Goal: Task Accomplishment & Management: Use online tool/utility

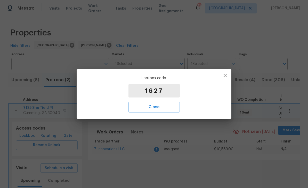
click at [163, 105] on span "Close" at bounding box center [154, 106] width 40 height 7
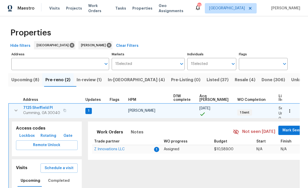
click at [124, 76] on button "In-[GEOGRAPHIC_DATA] (4)" at bounding box center [136, 79] width 63 height 13
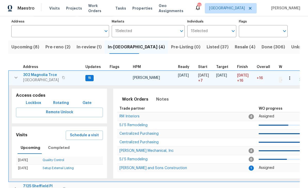
scroll to position [34, 0]
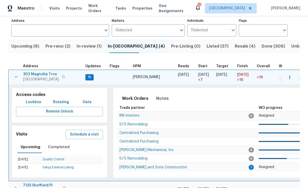
click at [17, 78] on icon "button" at bounding box center [16, 77] width 6 height 6
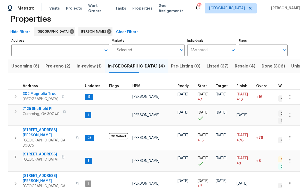
scroll to position [0, 0]
click at [17, 134] on icon "button" at bounding box center [15, 137] width 6 height 6
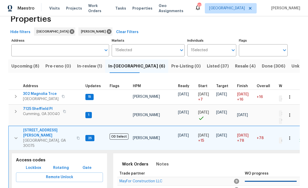
click at [32, 164] on span "Lockbox" at bounding box center [33, 167] width 15 height 6
click at [36, 127] on span "[STREET_ADDRESS][PERSON_NAME]" at bounding box center [48, 132] width 50 height 10
click at [14, 135] on icon "button" at bounding box center [16, 138] width 6 height 6
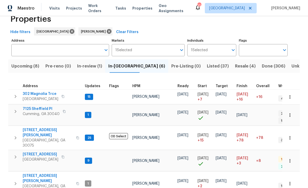
scroll to position [17, 0]
click at [31, 106] on span "7125 Sheffield Pl" at bounding box center [41, 108] width 37 height 5
click at [207, 62] on span "Listed (37)" at bounding box center [218, 65] width 22 height 7
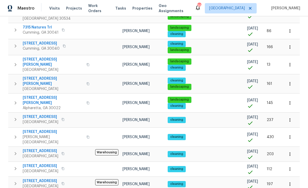
scroll to position [308, 0]
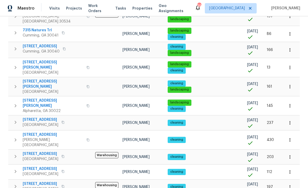
click at [32, 151] on span "212 Riverstone Commons Cir" at bounding box center [41, 153] width 36 height 5
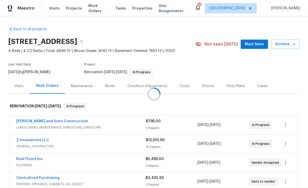
click at [257, 42] on div at bounding box center [154, 94] width 308 height 188
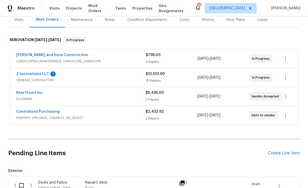
scroll to position [51, 0]
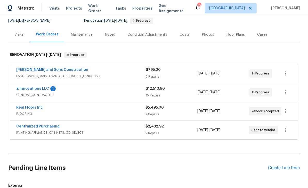
click at [27, 87] on link "Z Innovations LLC" at bounding box center [32, 89] width 33 height 4
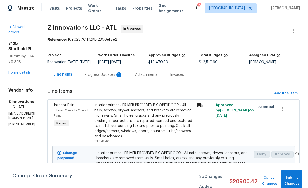
click at [104, 77] on div "Progress Updates 1" at bounding box center [104, 74] width 38 height 5
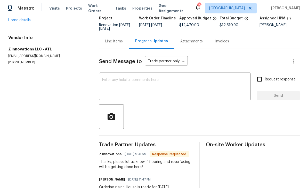
scroll to position [17, 0]
click at [107, 78] on textarea at bounding box center [174, 87] width 145 height 18
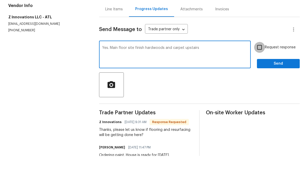
type textarea "Yes. Main floor site finish hardwoods and carpet upstairs"
click at [262, 74] on input "Request response" at bounding box center [259, 79] width 11 height 11
checkbox input "true"
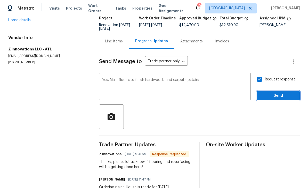
click at [280, 92] on span "Send" at bounding box center [278, 95] width 35 height 6
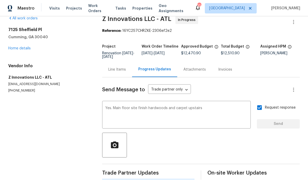
scroll to position [0, 0]
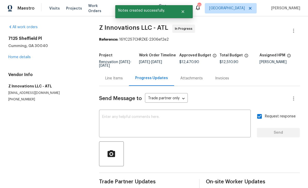
click at [18, 55] on link "Home details" at bounding box center [19, 57] width 22 height 4
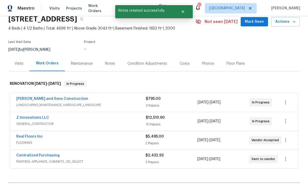
scroll to position [23, 0]
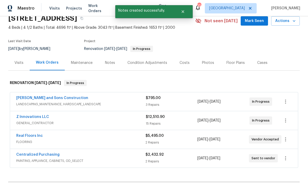
click at [23, 134] on link "Real Floors Inc" at bounding box center [29, 136] width 27 height 4
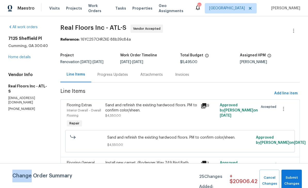
click at [13, 86] on h5 "Real Floors Inc - ATL-S" at bounding box center [28, 88] width 40 height 10
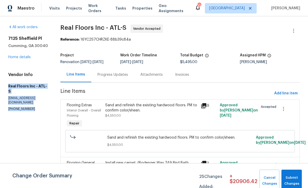
click at [17, 57] on link "Home details" at bounding box center [19, 57] width 22 height 4
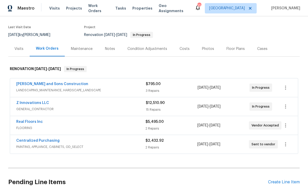
scroll to position [37, 0]
click at [25, 102] on link "Z Innovations LLC" at bounding box center [32, 103] width 33 height 4
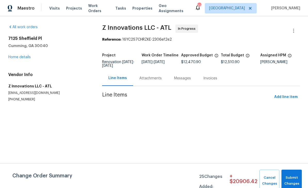
click at [145, 76] on div "Attachments" at bounding box center [150, 78] width 22 height 5
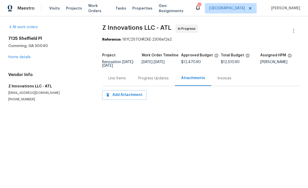
click at [147, 76] on div "Progress Updates" at bounding box center [153, 78] width 30 height 5
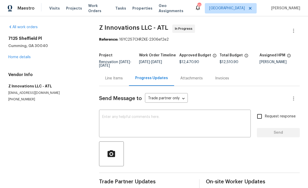
click at [114, 118] on textarea at bounding box center [174, 124] width 145 height 18
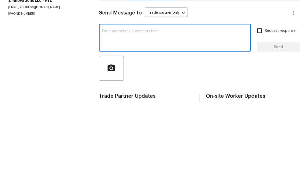
paste textarea "Real Floors Inc - ATL-S singlefamily@realfloors.com (404) 304-3832"
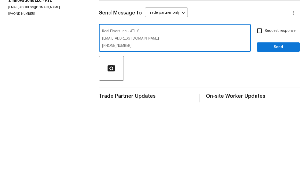
type textarea "Real Floors Inc - ATL-S singlefamily@realfloors.com (404) 304-3832"
click at [260, 111] on input "Request response" at bounding box center [259, 116] width 11 height 11
checkbox input "true"
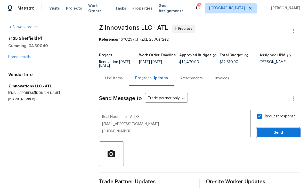
click at [274, 129] on span "Send" at bounding box center [278, 132] width 35 height 6
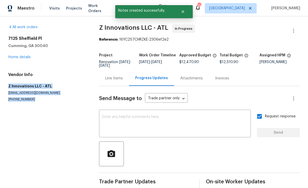
click at [15, 55] on link "Home details" at bounding box center [19, 57] width 22 height 4
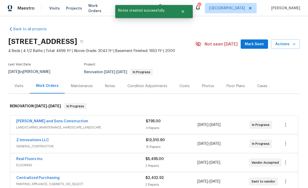
scroll to position [17, 0]
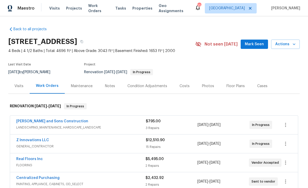
click at [23, 157] on link "Real Floors Inc" at bounding box center [29, 159] width 27 height 4
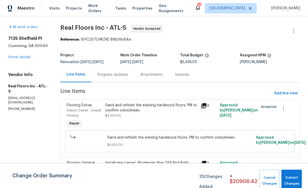
click at [110, 75] on div "Progress Updates" at bounding box center [113, 74] width 30 height 5
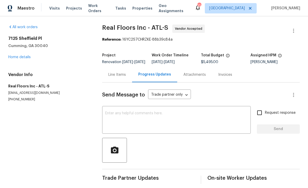
click at [108, 116] on textarea at bounding box center [176, 120] width 142 height 18
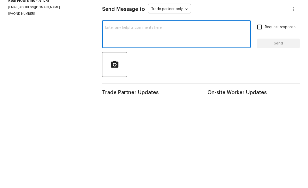
paste textarea "Z Innovations LLC - ATL reno@zinnovationsga.com (470) 210-1536"
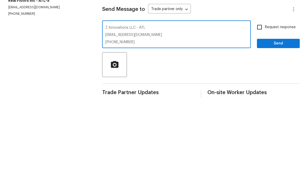
type textarea "Z Innovations LLC - ATL reno@zinnovationsga.com (470) 210-1536"
click at [263, 107] on input "Request response" at bounding box center [259, 112] width 11 height 11
checkbox input "true"
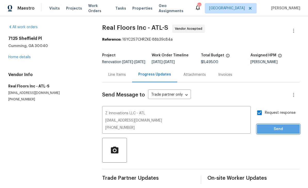
click at [278, 126] on span "Send" at bounding box center [278, 129] width 35 height 6
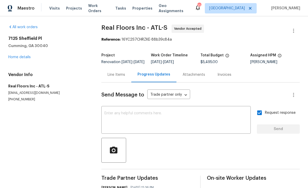
scroll to position [0, 0]
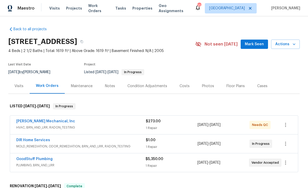
click at [29, 159] on link "GoodStuff Plumbing" at bounding box center [34, 159] width 36 height 4
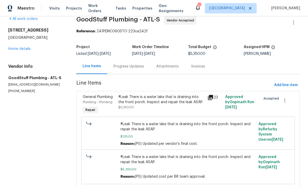
scroll to position [8, 0]
click at [126, 64] on div "Progress Updates" at bounding box center [128, 66] width 43 height 15
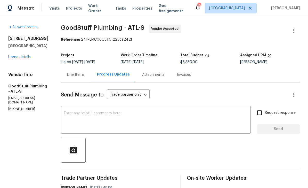
click at [85, 74] on div "Line Items" at bounding box center [76, 74] width 18 height 5
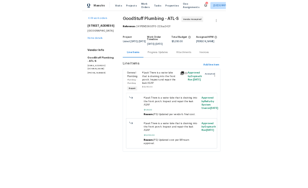
scroll to position [17, 0]
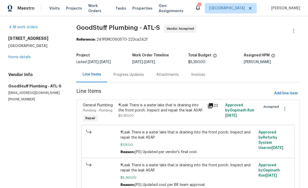
click at [19, 55] on link "Home details" at bounding box center [19, 57] width 22 height 4
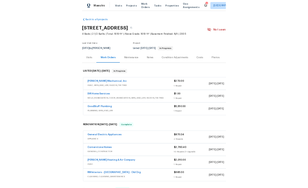
scroll to position [17, 0]
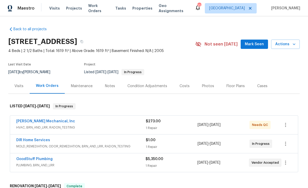
click at [81, 83] on div "Maintenance" at bounding box center [82, 85] width 22 height 5
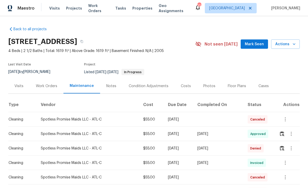
scroll to position [15, 0]
click at [46, 83] on div "Work Orders" at bounding box center [46, 85] width 21 height 5
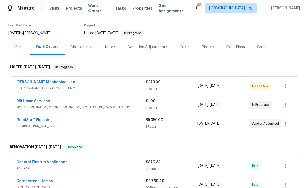
scroll to position [41, 0]
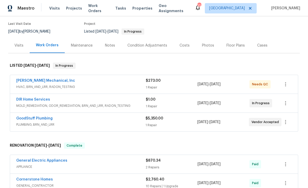
click at [31, 79] on link "[PERSON_NAME] Mechanical, Inc" at bounding box center [45, 81] width 59 height 4
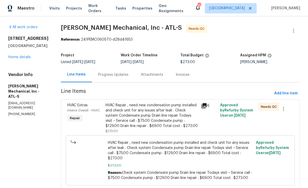
click at [15, 59] on link "Home details" at bounding box center [19, 57] width 22 height 4
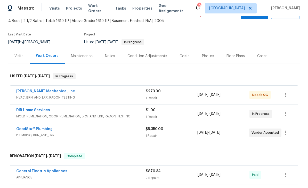
scroll to position [31, 0]
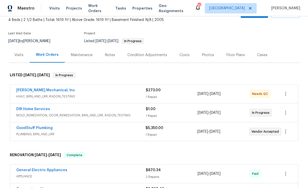
click at [27, 129] on link "GoodStuff Plumbing" at bounding box center [34, 128] width 36 height 4
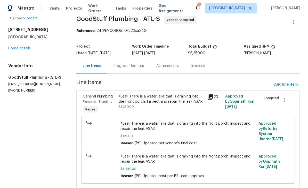
scroll to position [8, 0]
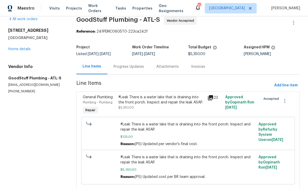
click at [123, 67] on div "Progress Updates" at bounding box center [129, 66] width 30 height 5
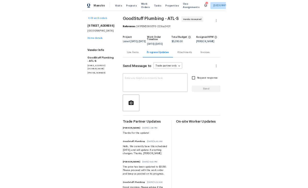
scroll to position [7, 0]
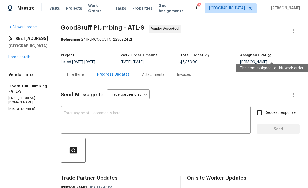
click at [271, 54] on icon at bounding box center [269, 55] width 3 height 3
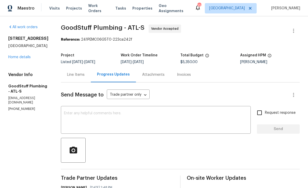
click at [294, 53] on div "Assigned HPM" at bounding box center [270, 56] width 60 height 7
